Goal: Check status: Check status

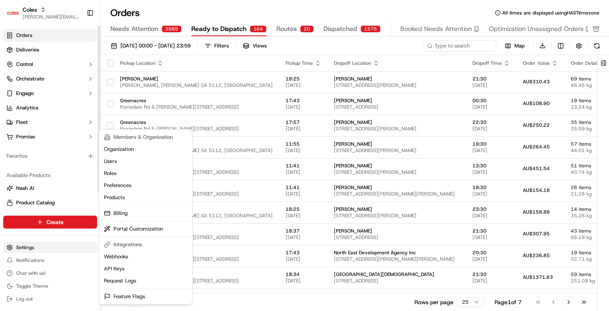
click at [57, 248] on html "Coles [EMAIL_ADDRESS][DOMAIN_NAME] Toggle Sidebar Orders Deliveries Control Orc…" at bounding box center [304, 155] width 609 height 311
click at [32, 143] on html "Coles [EMAIL_ADDRESS][DOMAIN_NAME] Toggle Sidebar Orders Deliveries Control Orc…" at bounding box center [304, 155] width 609 height 311
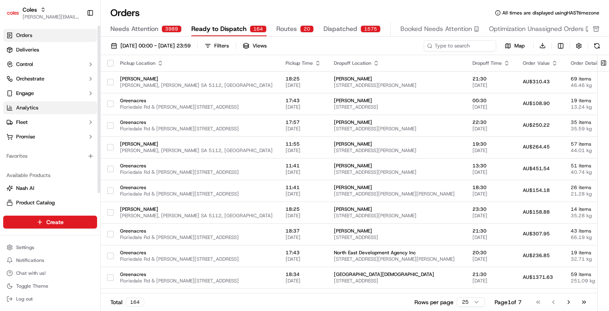
click at [44, 108] on link "Analytics" at bounding box center [50, 107] width 94 height 13
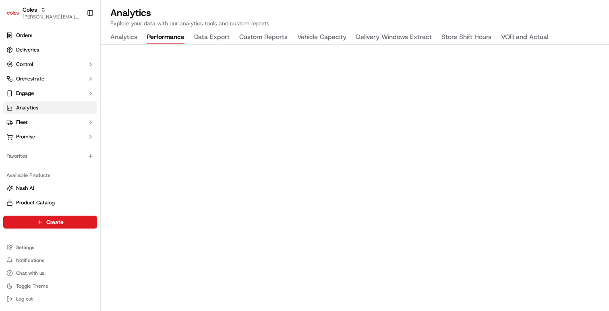
click at [163, 37] on button "Performance" at bounding box center [165, 38] width 37 height 14
click at [128, 37] on button "Analytics" at bounding box center [123, 38] width 27 height 14
click at [45, 35] on link "Orders" at bounding box center [50, 35] width 94 height 13
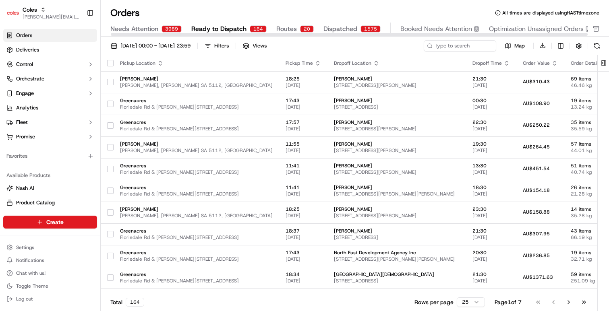
click at [349, 30] on span "Dispatched" at bounding box center [340, 29] width 34 height 10
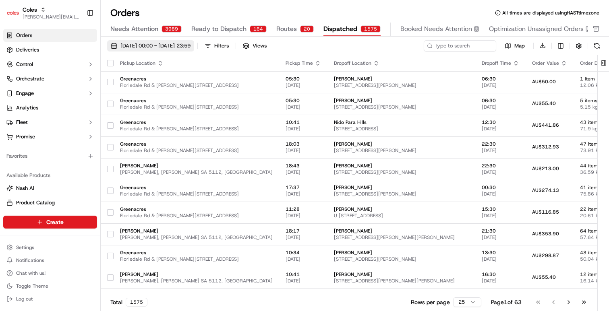
click at [190, 48] on span "[DATE] 00:00 - [DATE] 23:59" at bounding box center [155, 45] width 70 height 7
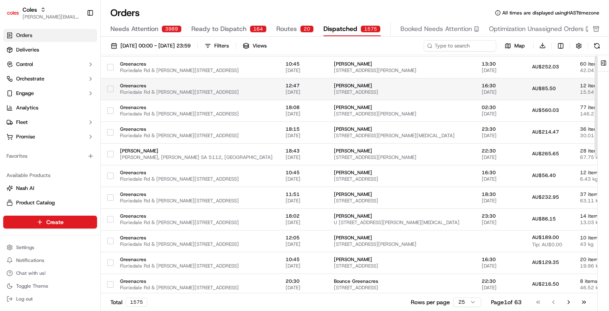
scroll to position [321, 0]
